Goal: Transaction & Acquisition: Purchase product/service

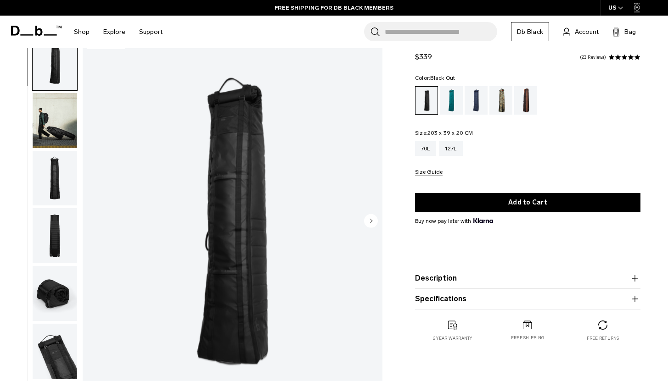
scroll to position [35, 0]
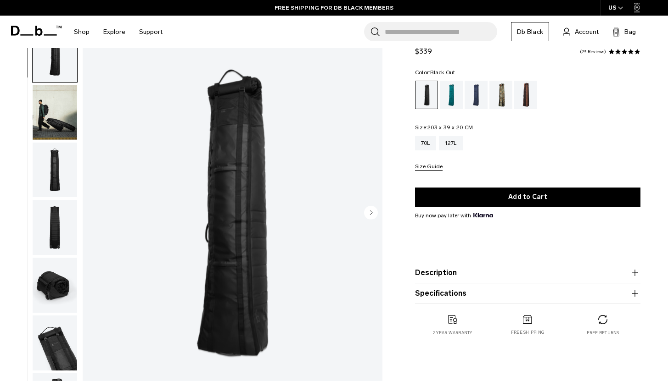
click at [436, 273] on button "Description" at bounding box center [527, 273] width 225 height 11
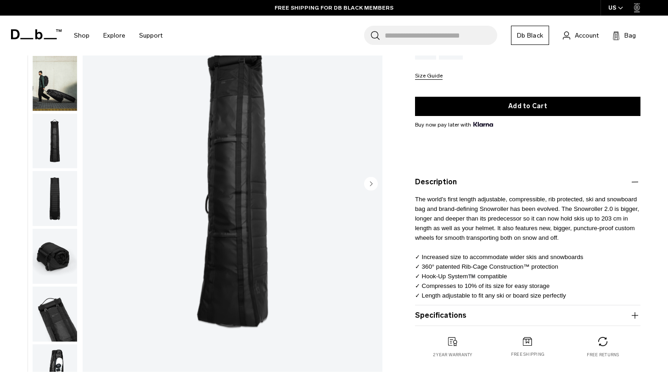
scroll to position [126, 0]
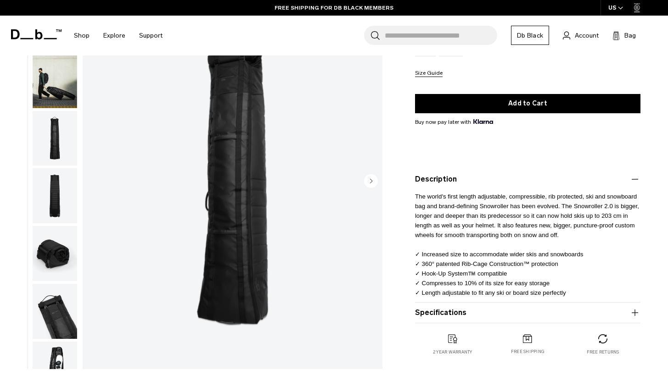
click at [434, 181] on button "Description" at bounding box center [527, 179] width 225 height 11
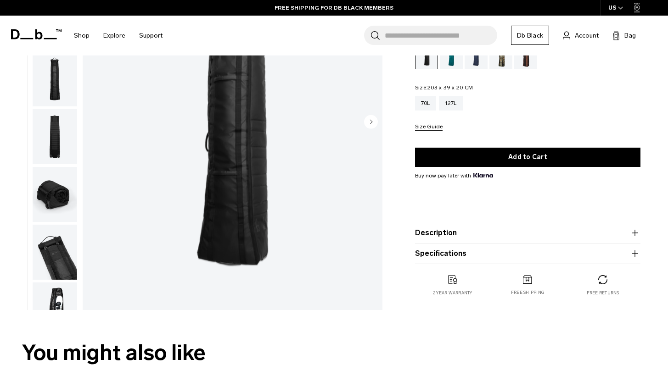
click at [464, 254] on button "Specifications" at bounding box center [527, 253] width 225 height 11
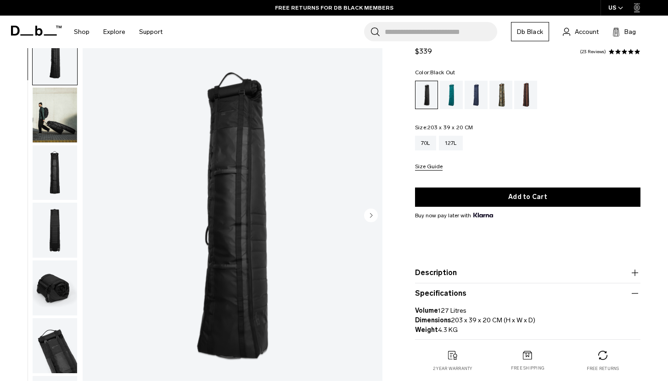
scroll to position [40, 0]
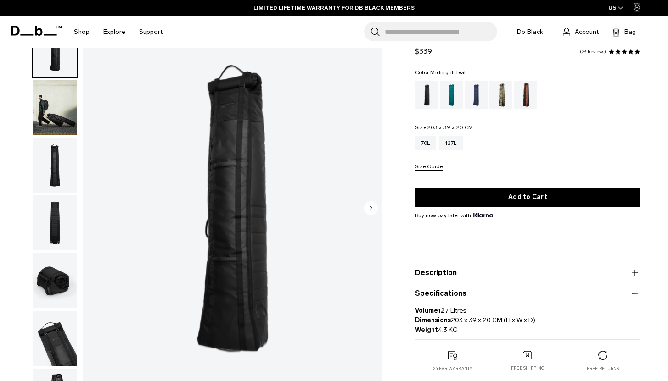
click at [456, 101] on div "Midnight Teal" at bounding box center [451, 95] width 23 height 28
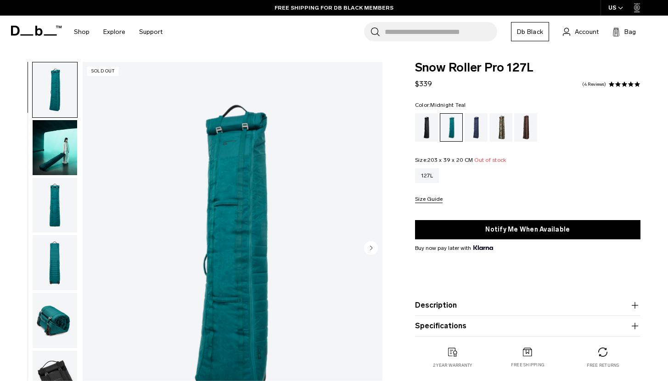
click at [46, 211] on img "button" at bounding box center [55, 205] width 45 height 55
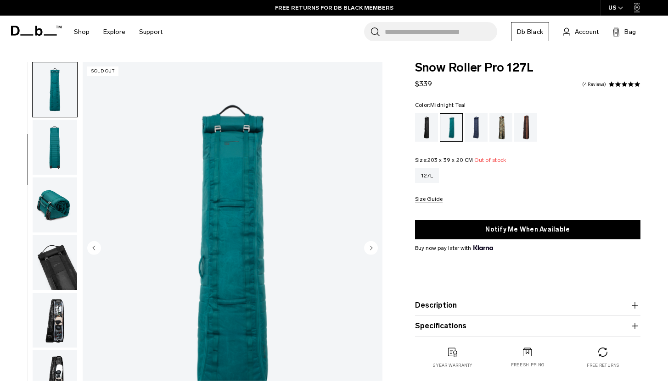
click at [56, 151] on img "button" at bounding box center [55, 147] width 45 height 55
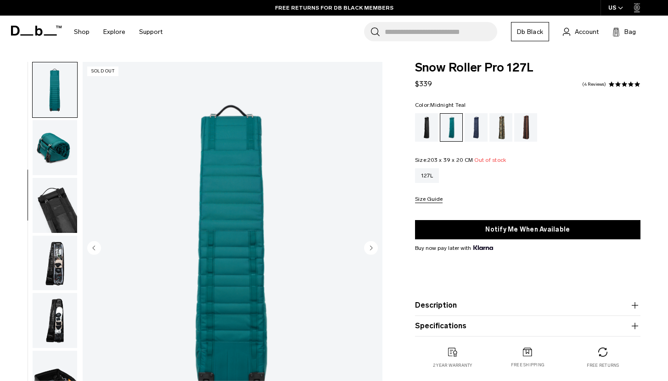
click at [62, 161] on img "button" at bounding box center [55, 147] width 45 height 55
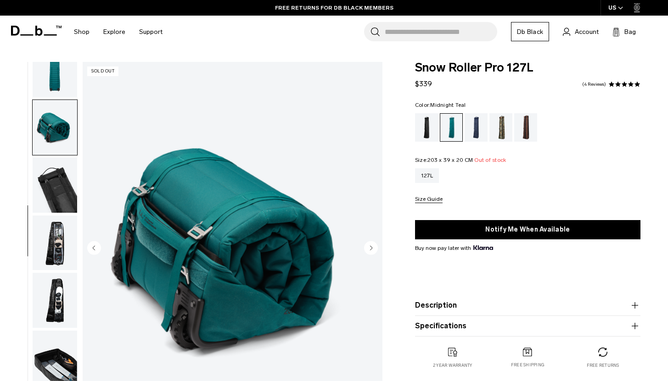
scroll to position [201, 0]
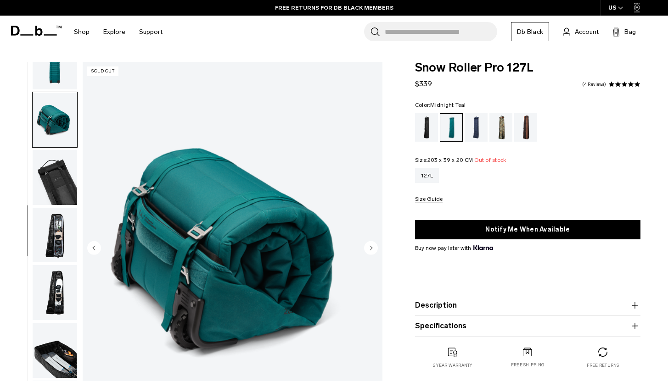
click at [63, 170] on img "button" at bounding box center [55, 177] width 45 height 55
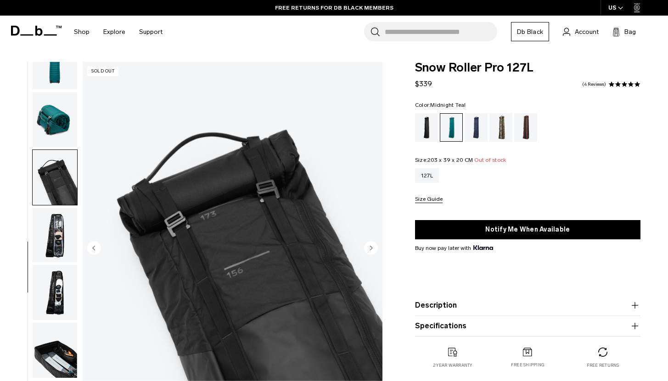
click at [65, 118] on img "button" at bounding box center [55, 119] width 45 height 55
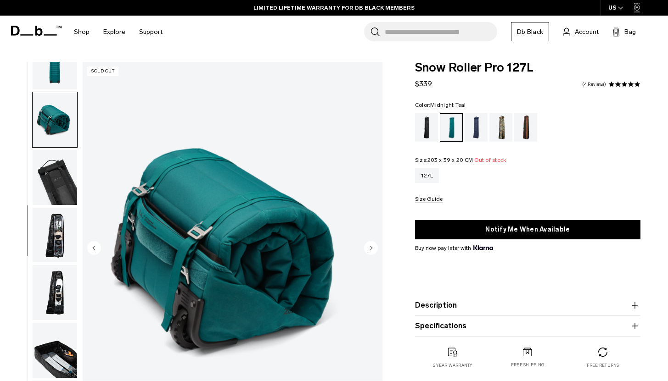
click at [70, 173] on img "button" at bounding box center [55, 177] width 45 height 55
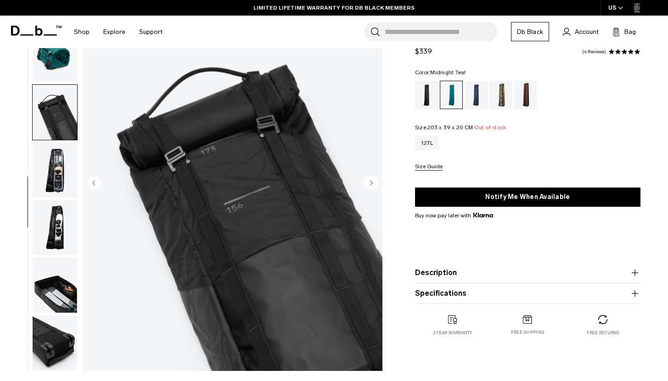
scroll to position [61, 0]
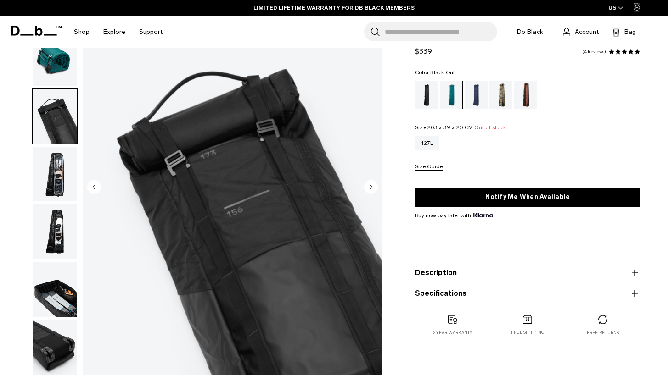
click at [432, 96] on div "Black Out" at bounding box center [426, 95] width 23 height 28
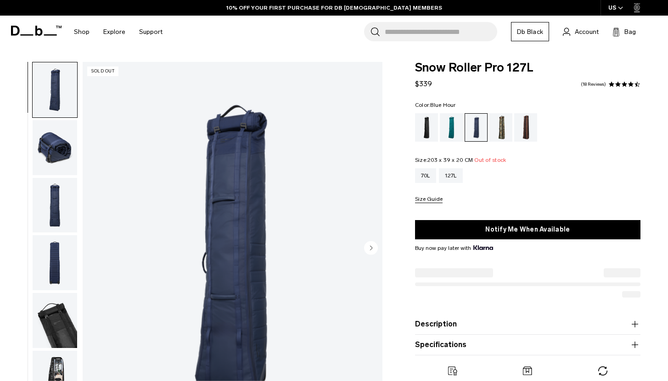
click at [245, 190] on img "1 / 9" at bounding box center [233, 249] width 300 height 375
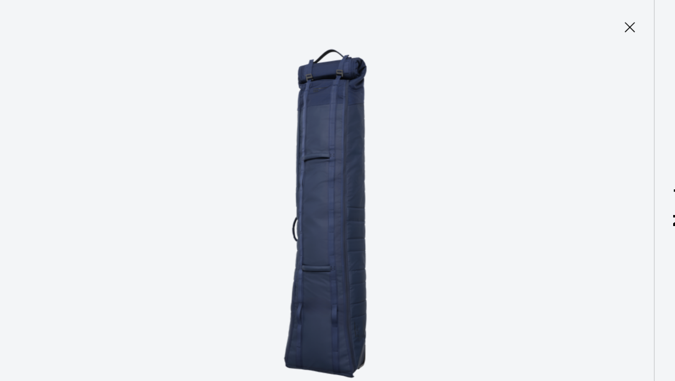
click at [605, 27] on icon at bounding box center [607, 24] width 15 height 15
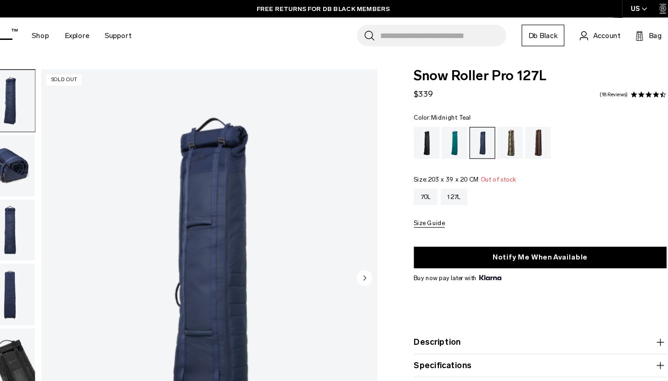
click at [455, 128] on div "Midnight Teal" at bounding box center [451, 127] width 23 height 28
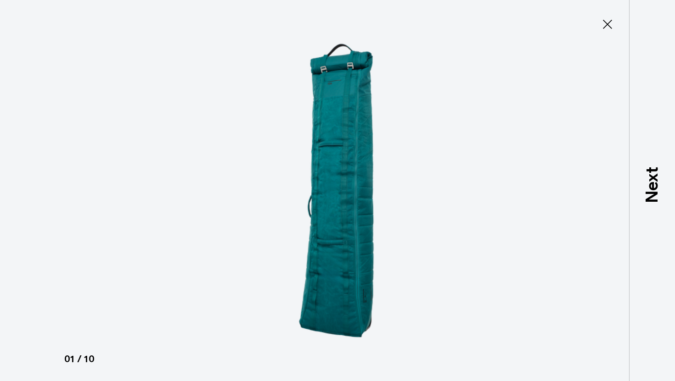
click at [608, 23] on icon at bounding box center [607, 24] width 9 height 9
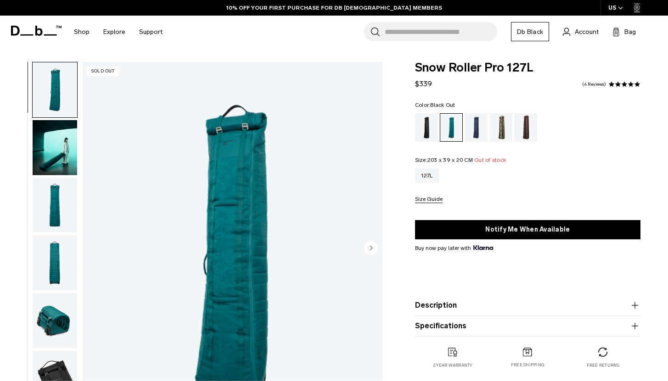
click at [423, 130] on div "Black Out" at bounding box center [426, 127] width 23 height 28
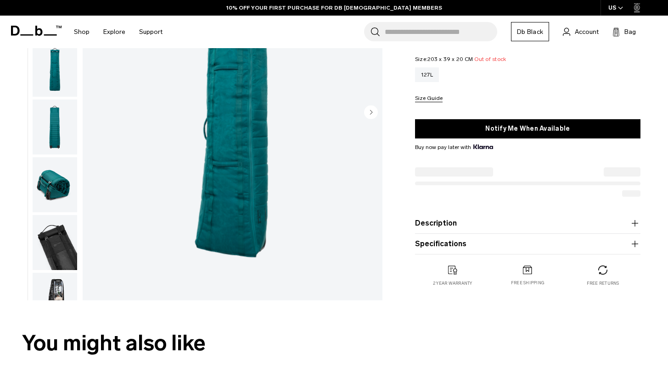
click at [444, 224] on button "Description" at bounding box center [527, 223] width 225 height 11
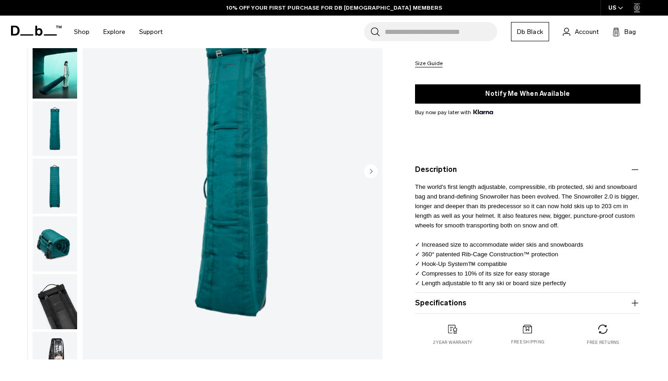
click at [442, 298] on button "Specifications" at bounding box center [527, 303] width 225 height 11
